Goal: Task Accomplishment & Management: Manage account settings

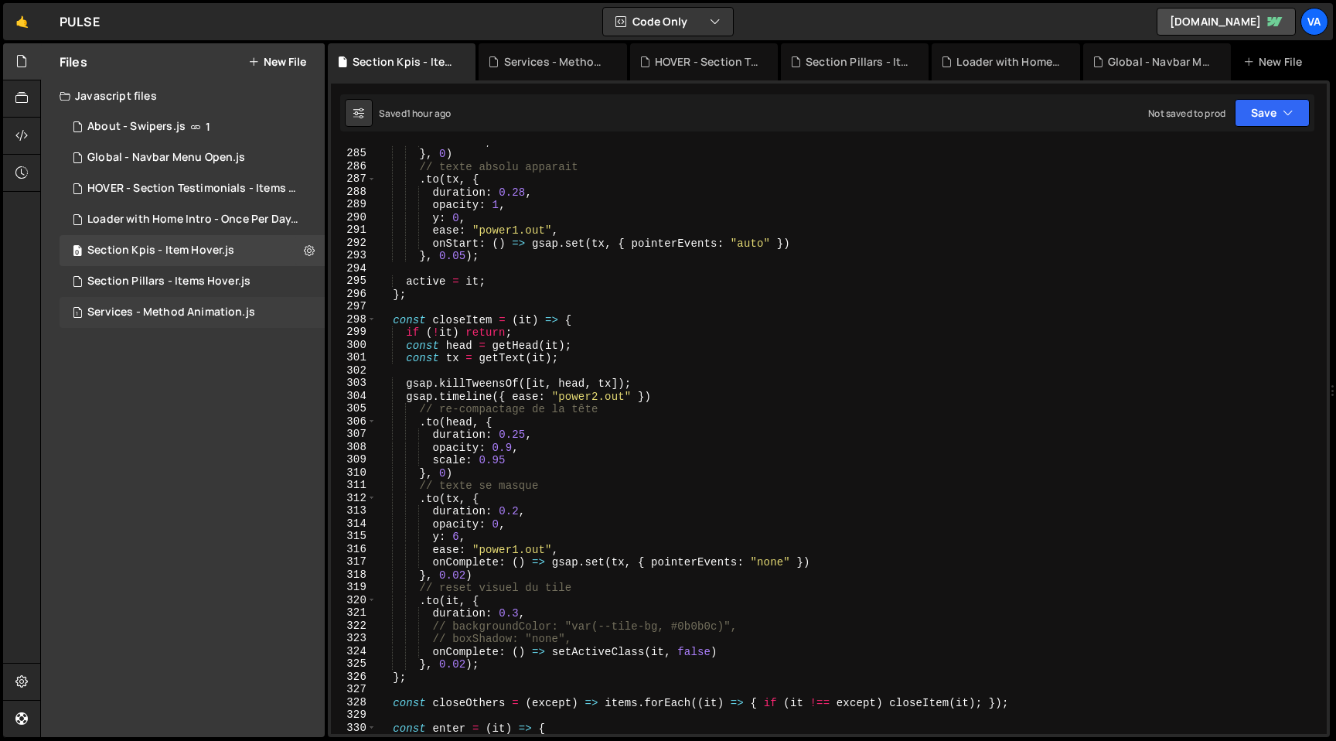
scroll to position [3620, 0]
click at [307, 250] on icon at bounding box center [309, 250] width 11 height 15
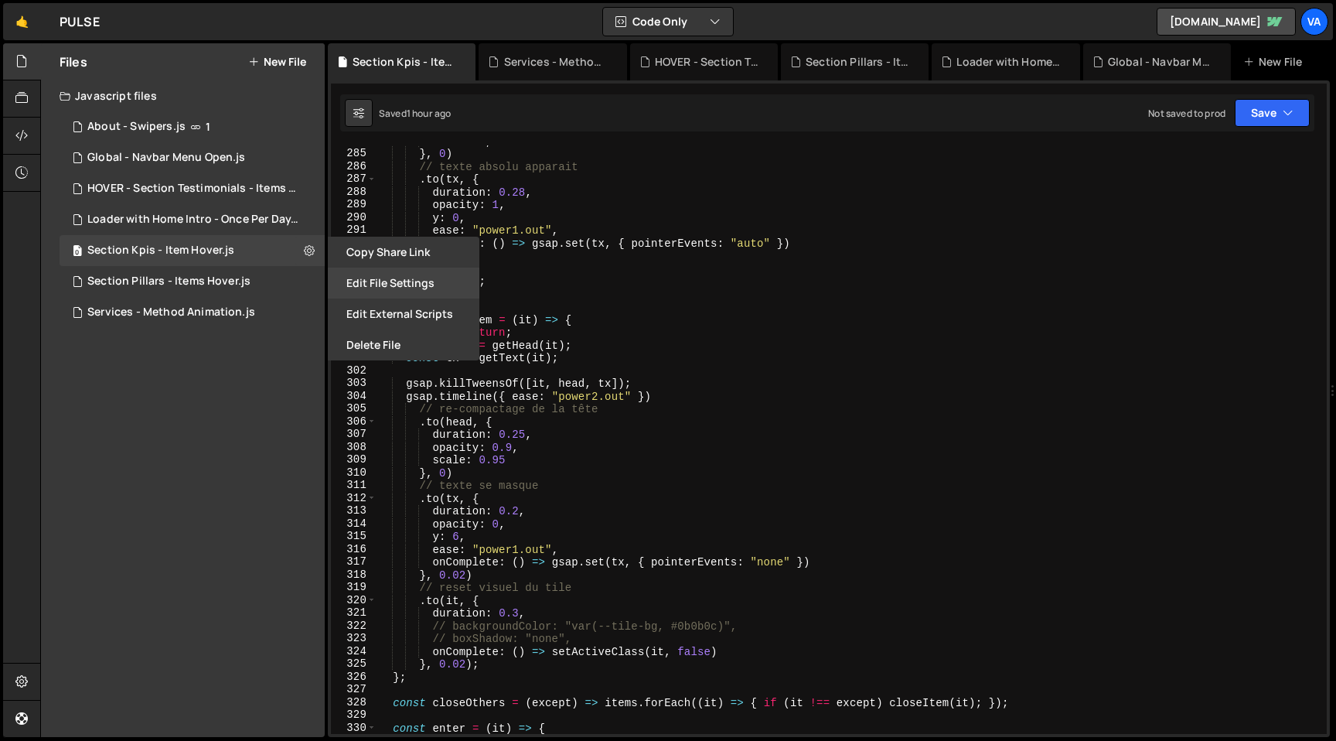
click at [397, 278] on button "Edit File Settings" at bounding box center [404, 282] width 152 height 31
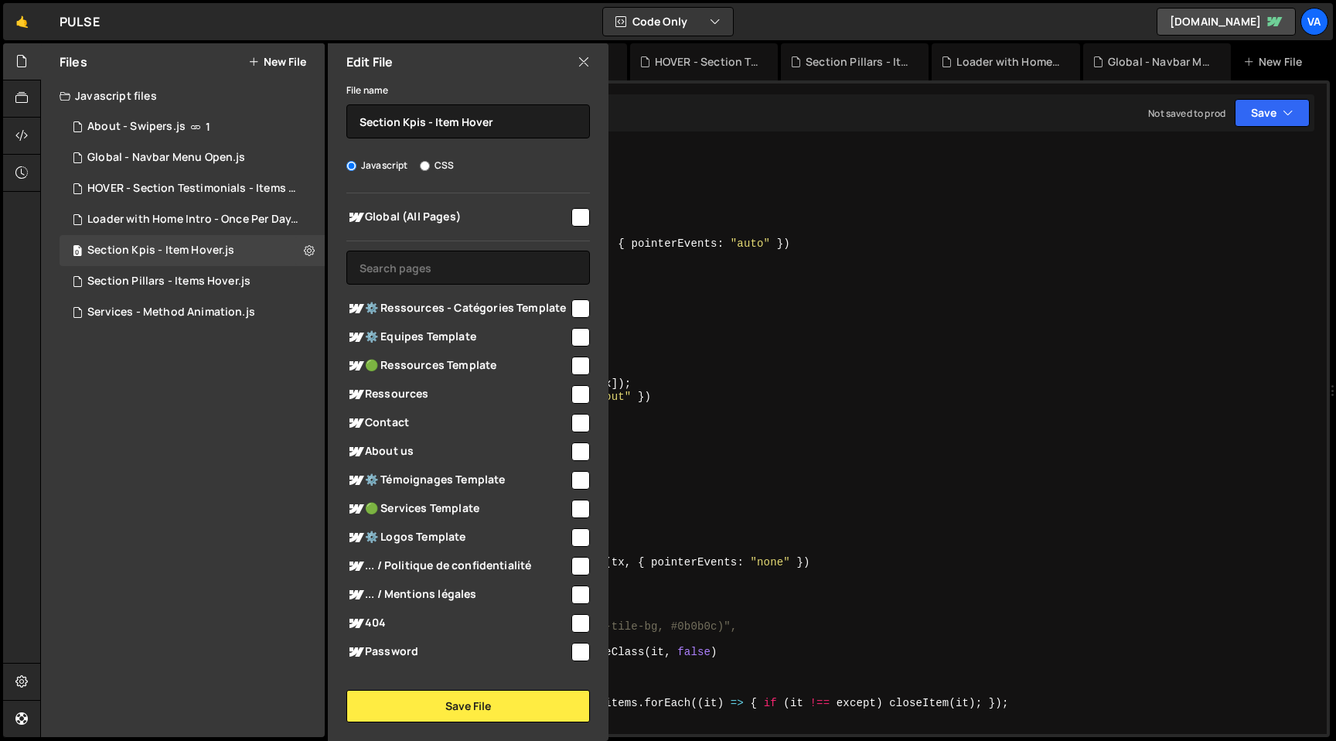
click at [584, 63] on icon at bounding box center [583, 61] width 12 height 17
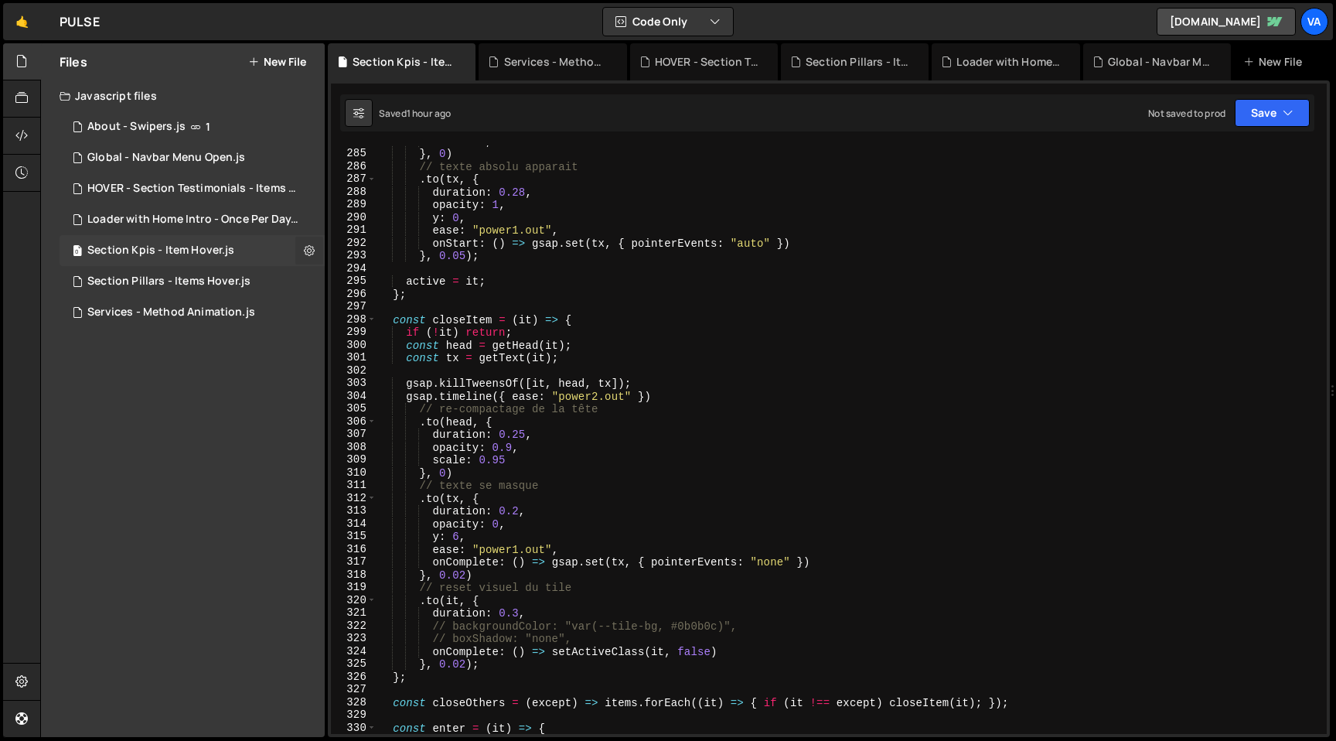
click at [305, 250] on icon at bounding box center [309, 250] width 11 height 15
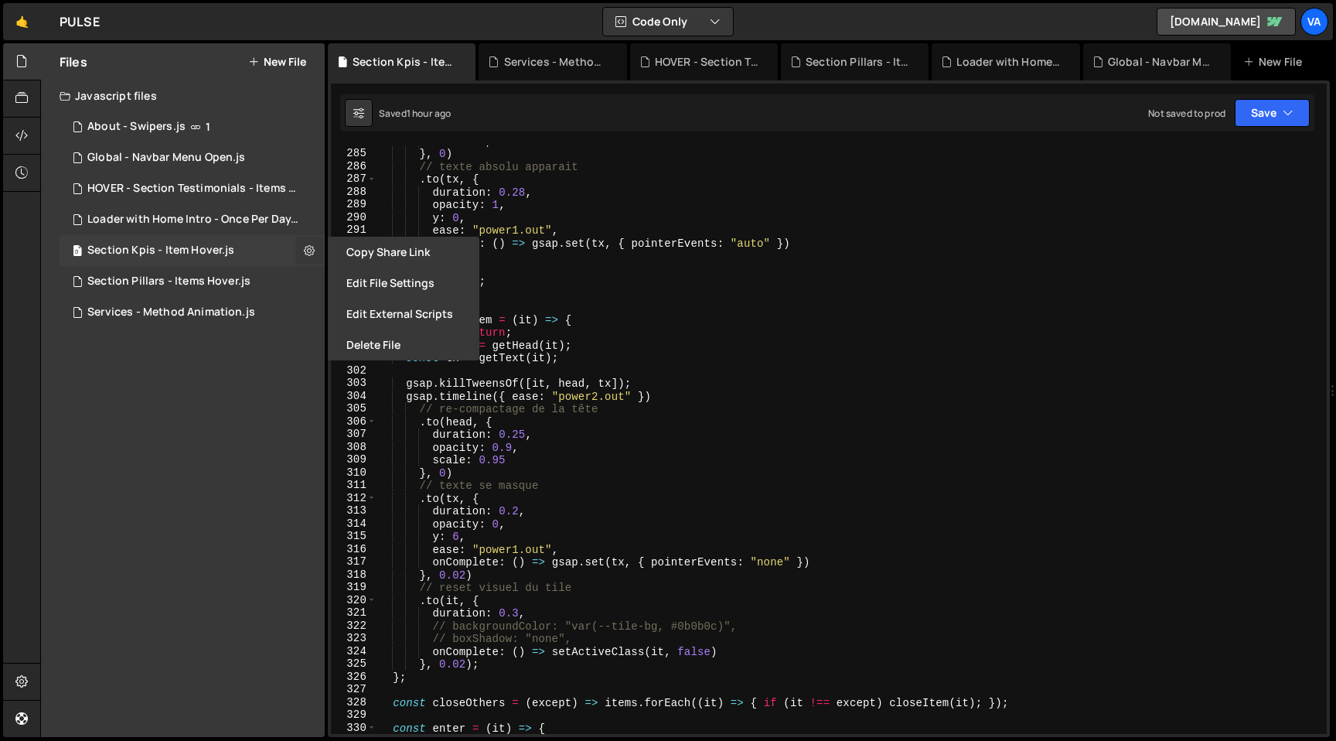
click at [304, 250] on icon at bounding box center [309, 250] width 11 height 15
type input "Section Kpis - Item Hover"
radio input "true"
click at [377, 277] on button "Edit File Settings" at bounding box center [404, 282] width 152 height 31
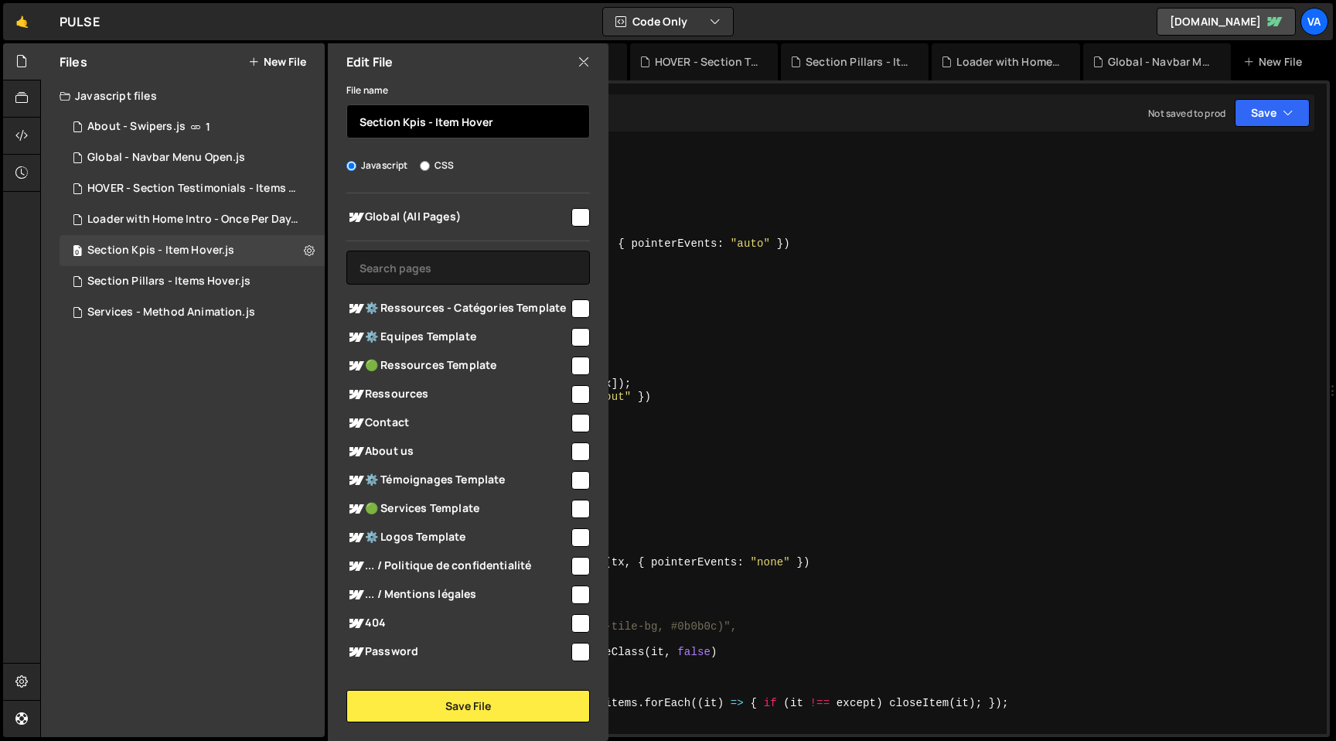
click at [359, 121] on input "Section Kpis - Item Hover" at bounding box center [468, 121] width 244 height 34
type input "❌ Section Kpis - Item Hover"
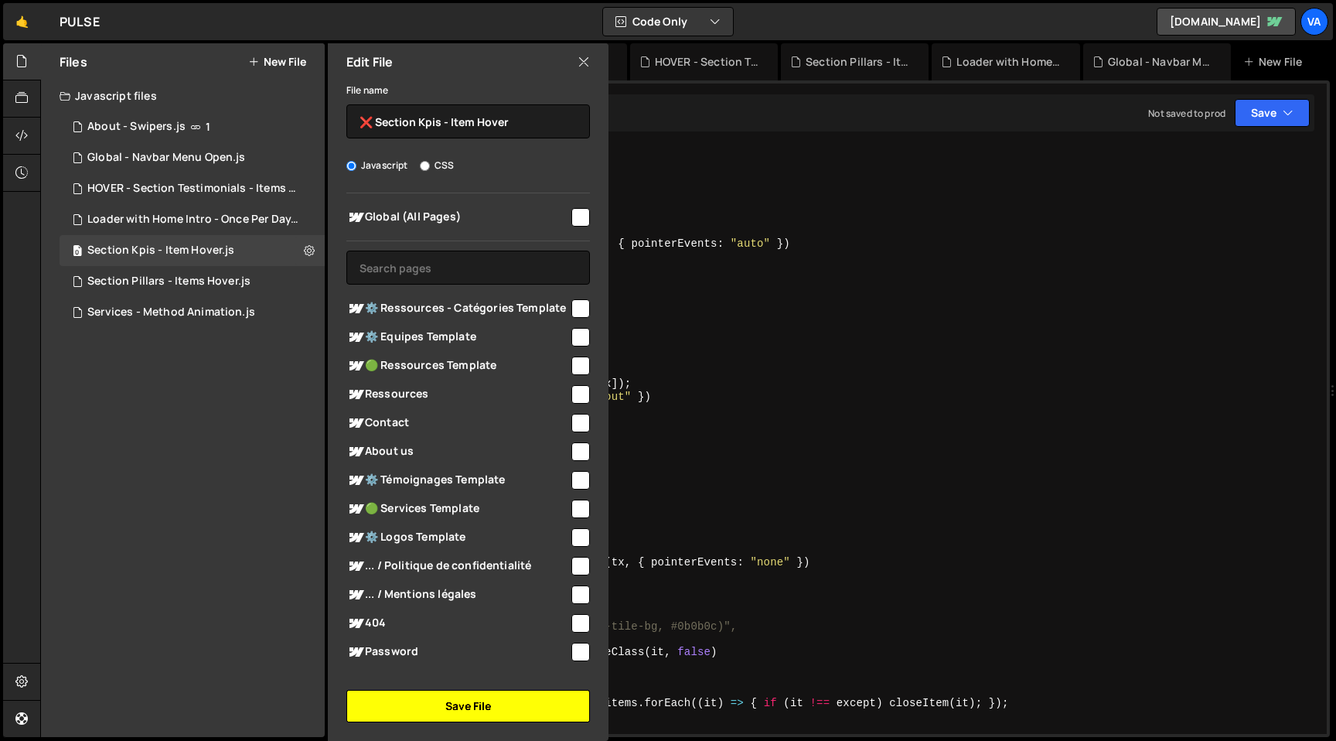
click at [461, 700] on button "Save File" at bounding box center [468, 706] width 244 height 32
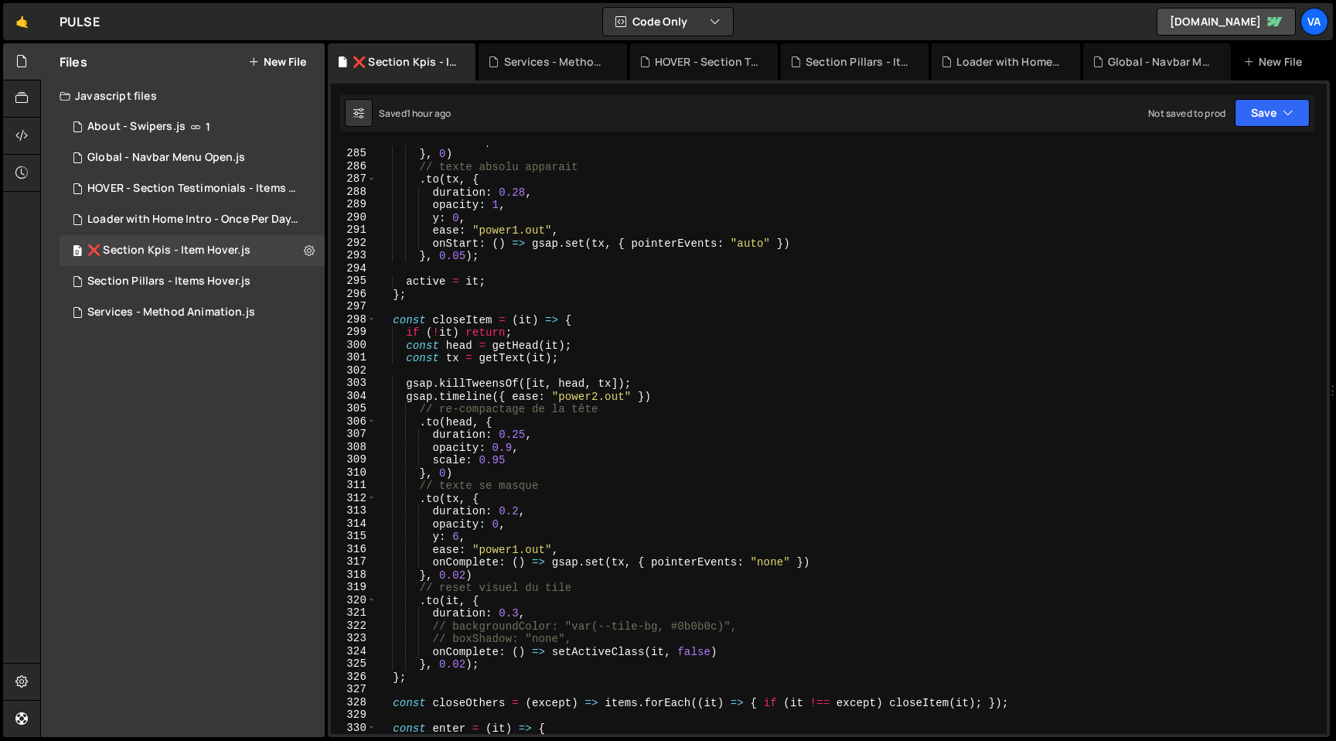
type textarea "// re-compactage de la tête"
click at [709, 406] on div "scale : 1 , } , 0 ) // texte absolu apparait . to ( tx , { duration : 0.28 , op…" at bounding box center [848, 442] width 944 height 614
